Goal: Check status: Check status

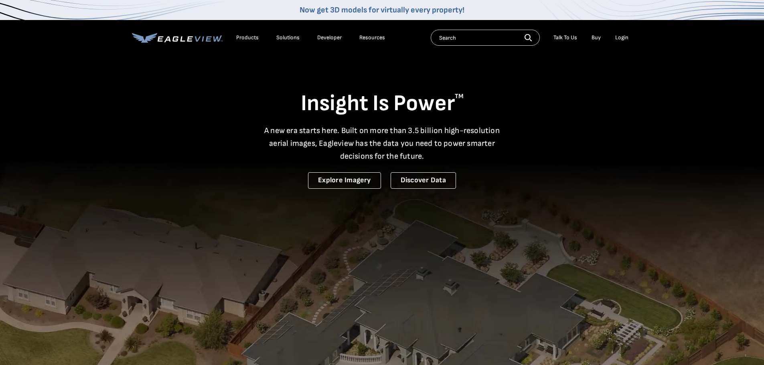
click at [617, 36] on div "Login" at bounding box center [621, 37] width 13 height 7
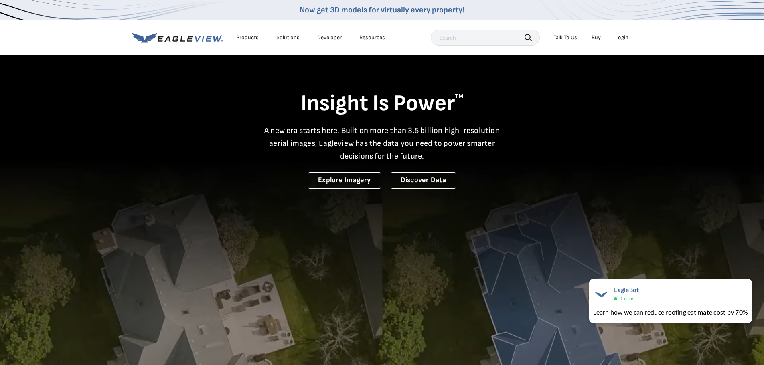
click at [619, 39] on div "Login" at bounding box center [621, 37] width 13 height 7
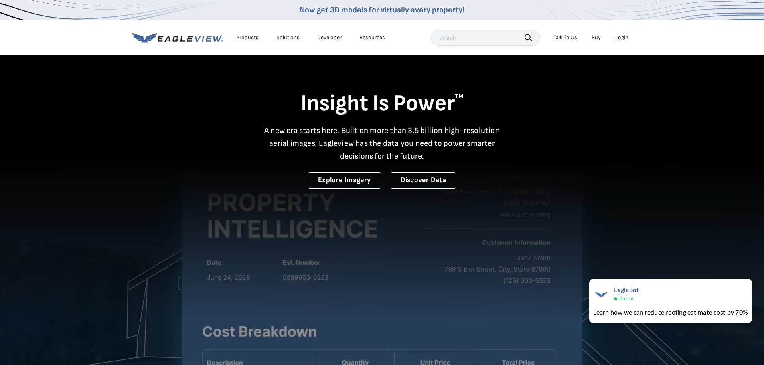
click at [618, 37] on div "Login" at bounding box center [621, 37] width 13 height 7
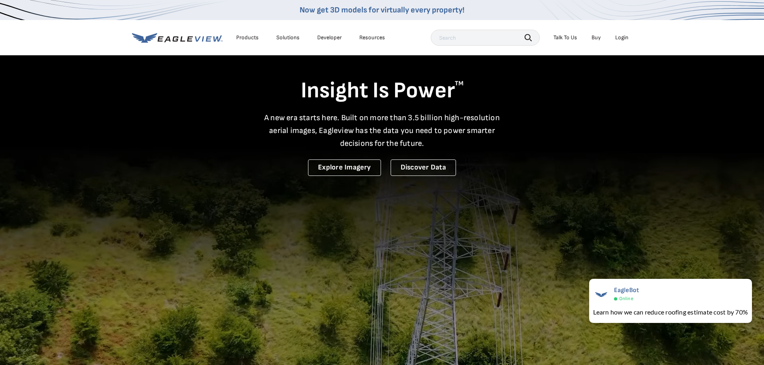
scroll to position [40, 0]
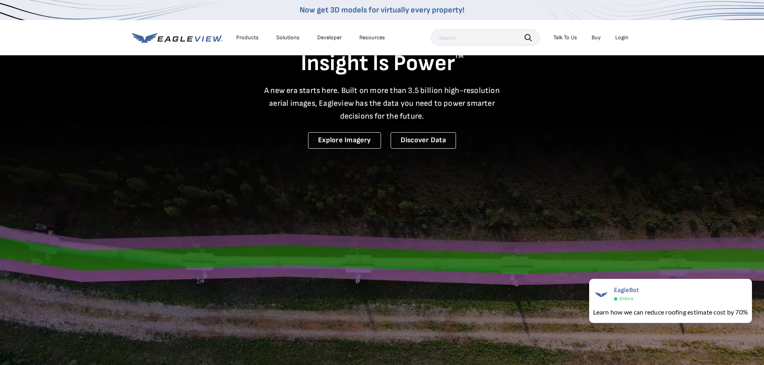
click at [623, 38] on div "Login" at bounding box center [621, 37] width 13 height 7
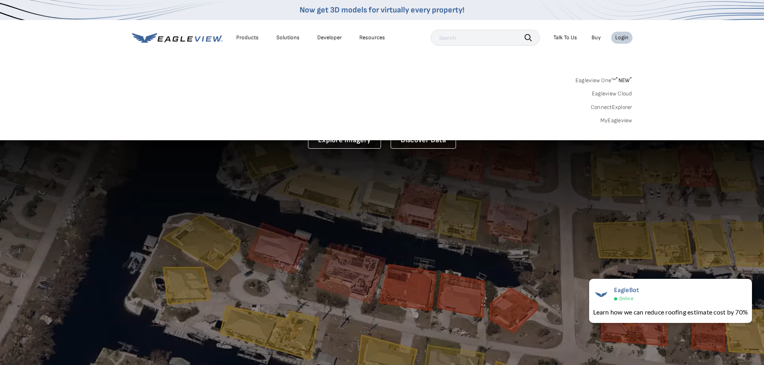
click at [613, 123] on link "MyEagleview" at bounding box center [616, 120] width 32 height 7
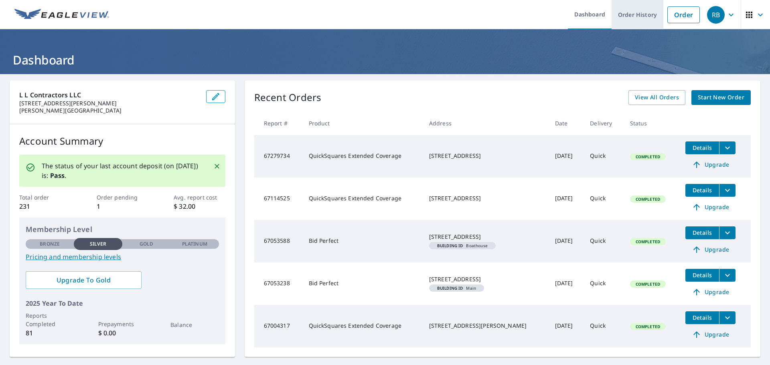
click at [621, 11] on link "Order History" at bounding box center [638, 14] width 52 height 29
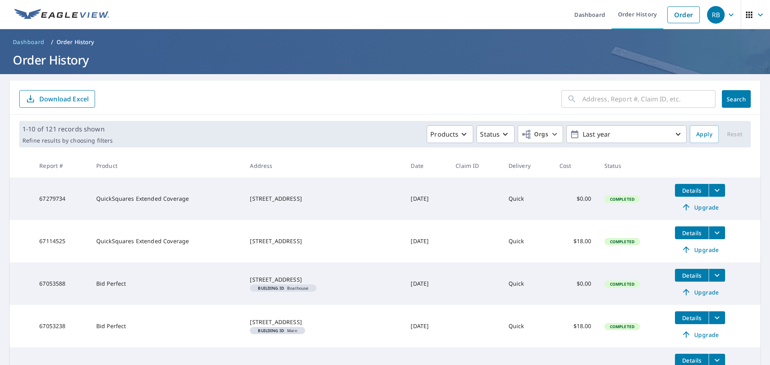
click at [600, 103] on input "text" at bounding box center [648, 99] width 133 height 22
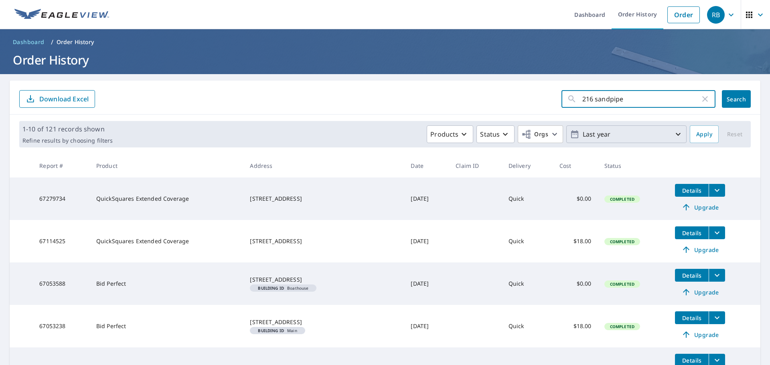
type input "216 sandpiper"
click button "Search" at bounding box center [736, 99] width 29 height 18
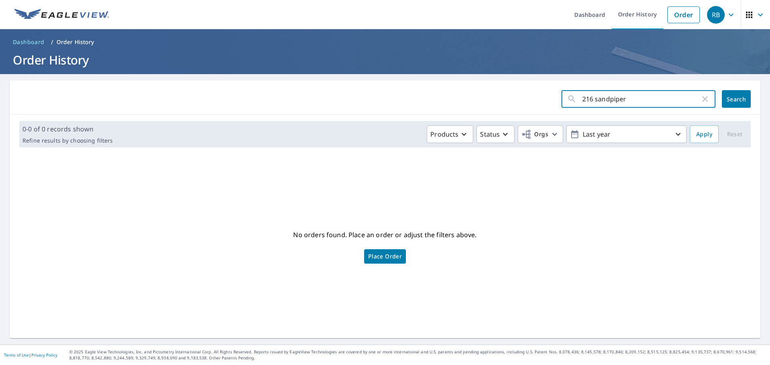
drag, startPoint x: 627, startPoint y: 99, endPoint x: 590, endPoint y: 99, distance: 36.5
click at [590, 99] on input "216 sandpiper" at bounding box center [641, 99] width 118 height 22
type input "216"
click button "Search" at bounding box center [736, 99] width 29 height 18
